Goal: Task Accomplishment & Management: Use online tool/utility

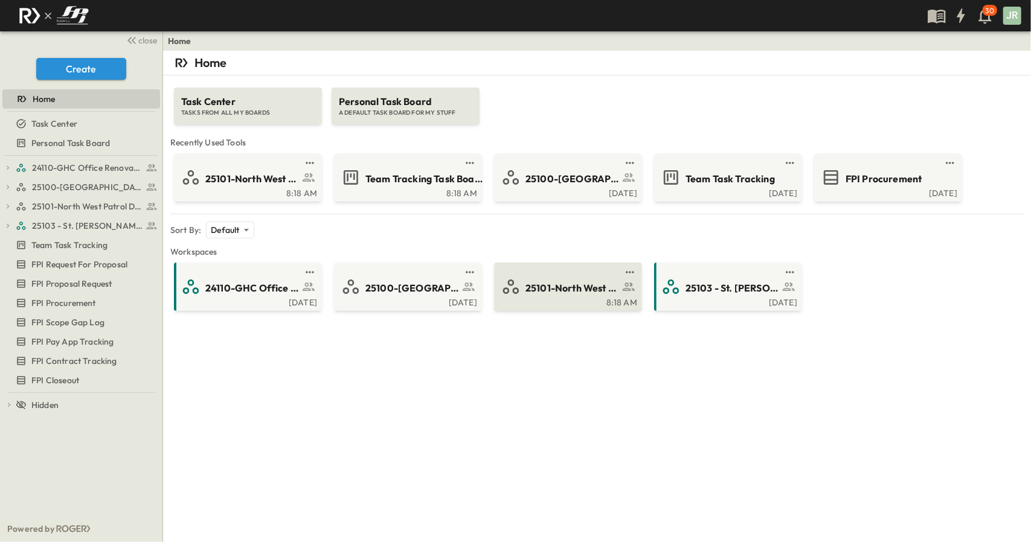
click at [576, 297] on div "8:18 AM" at bounding box center [566, 302] width 141 height 10
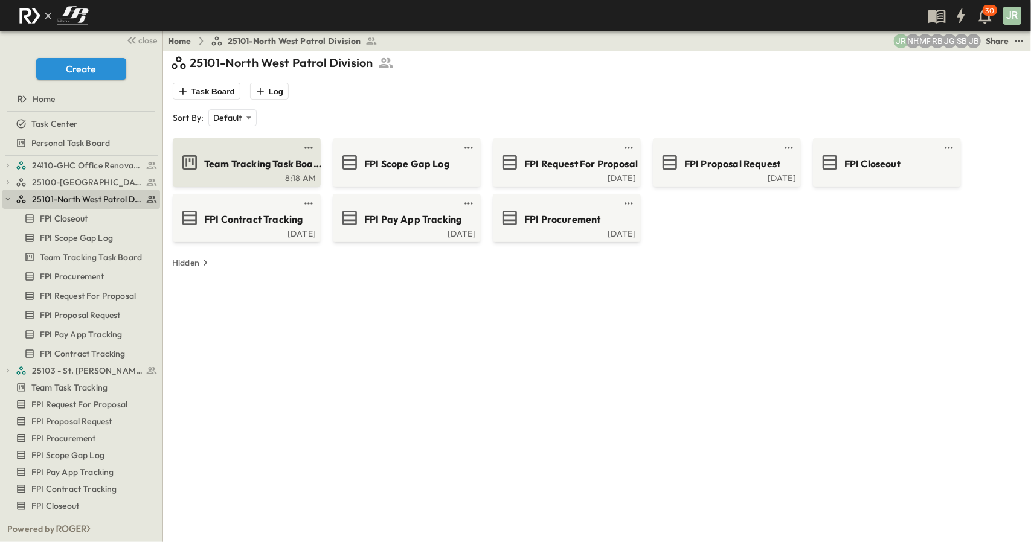
click at [256, 181] on div "8:18 AM" at bounding box center [245, 177] width 141 height 10
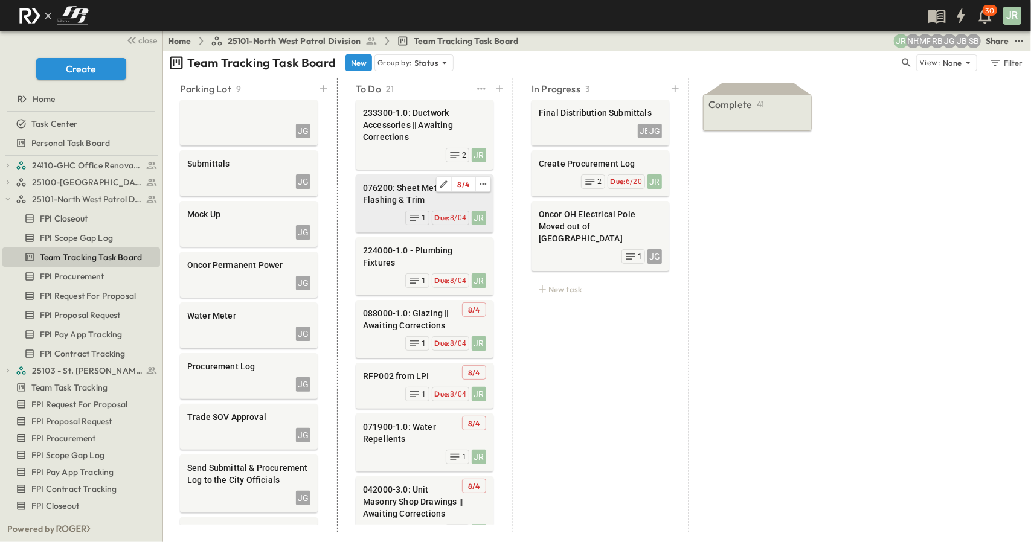
click at [414, 185] on span "076200: Sheet Metal Flashing & Trim" at bounding box center [424, 194] width 123 height 24
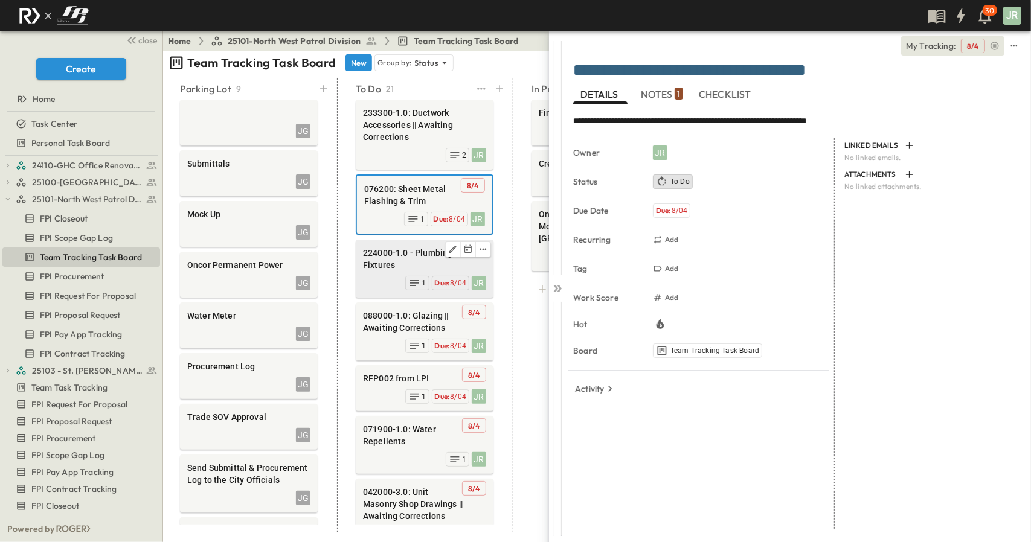
click at [393, 257] on span "224000-1.0 - Plumbing Fixtures" at bounding box center [424, 259] width 123 height 24
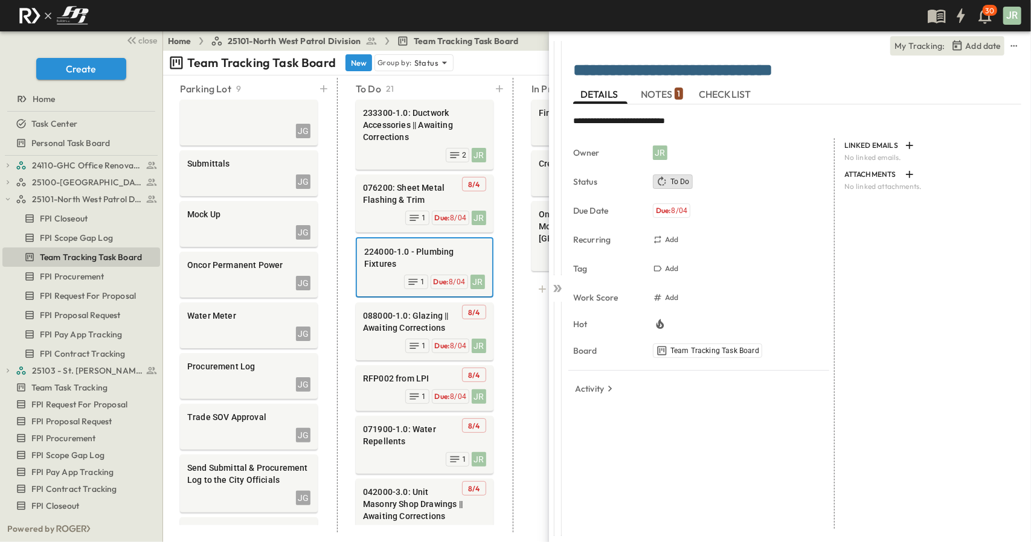
click at [664, 91] on span "NOTES 1" at bounding box center [662, 94] width 42 height 11
